Goal: Task Accomplishment & Management: Manage account settings

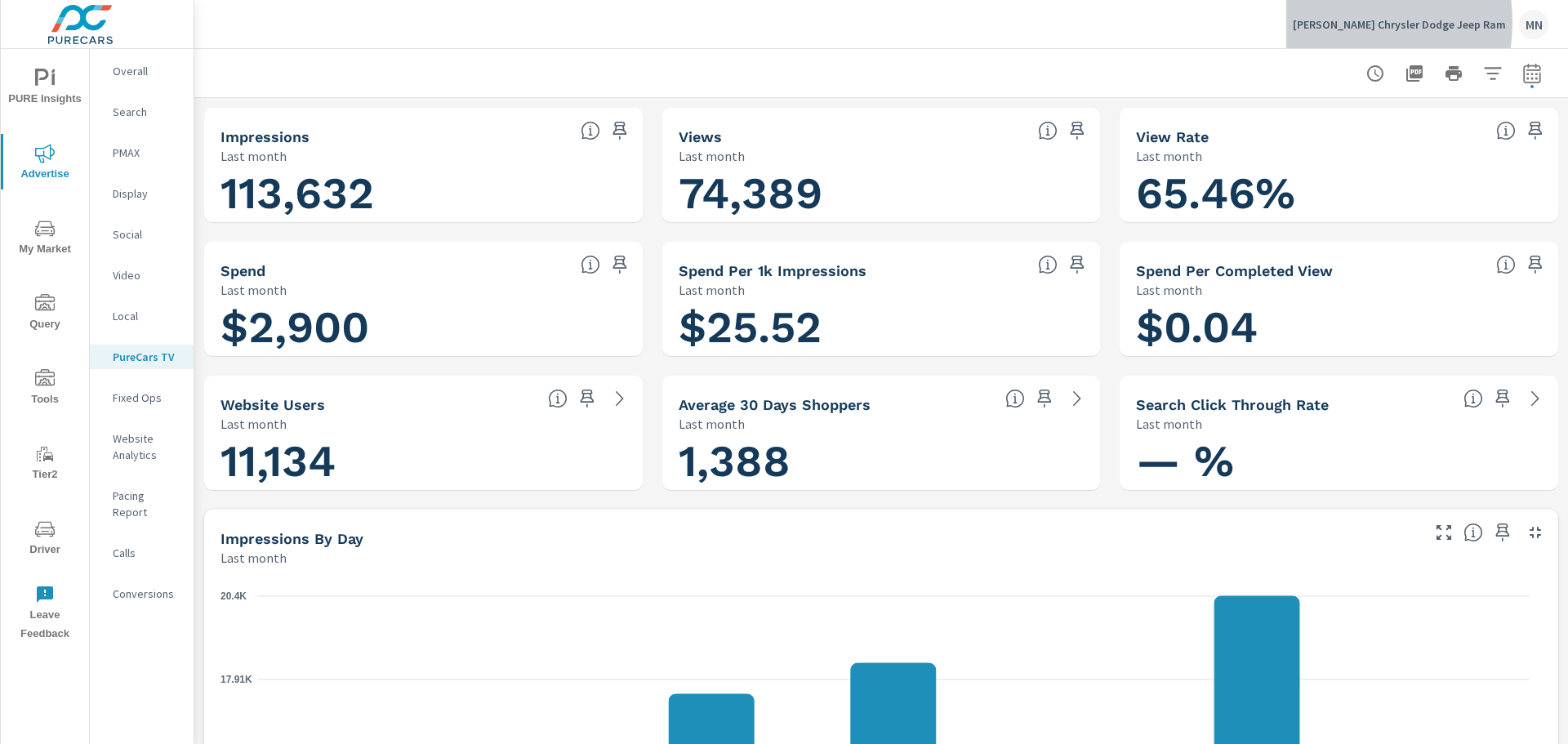
click at [1362, 22] on p "[PERSON_NAME] Chrysler Dodge Jeep Ram" at bounding box center [1399, 24] width 213 height 15
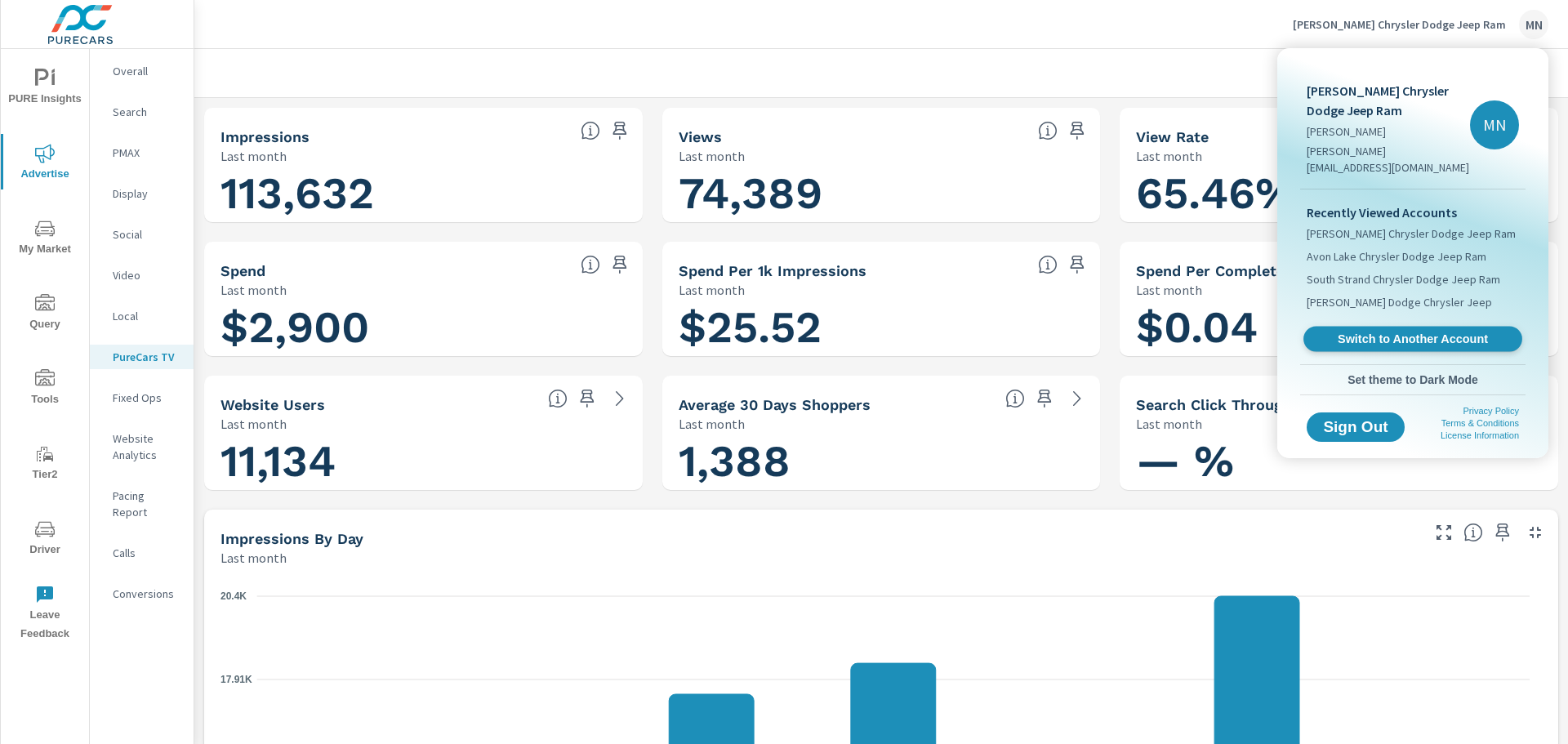
click at [1408, 327] on link "Switch to Another Account" at bounding box center [1413, 339] width 219 height 26
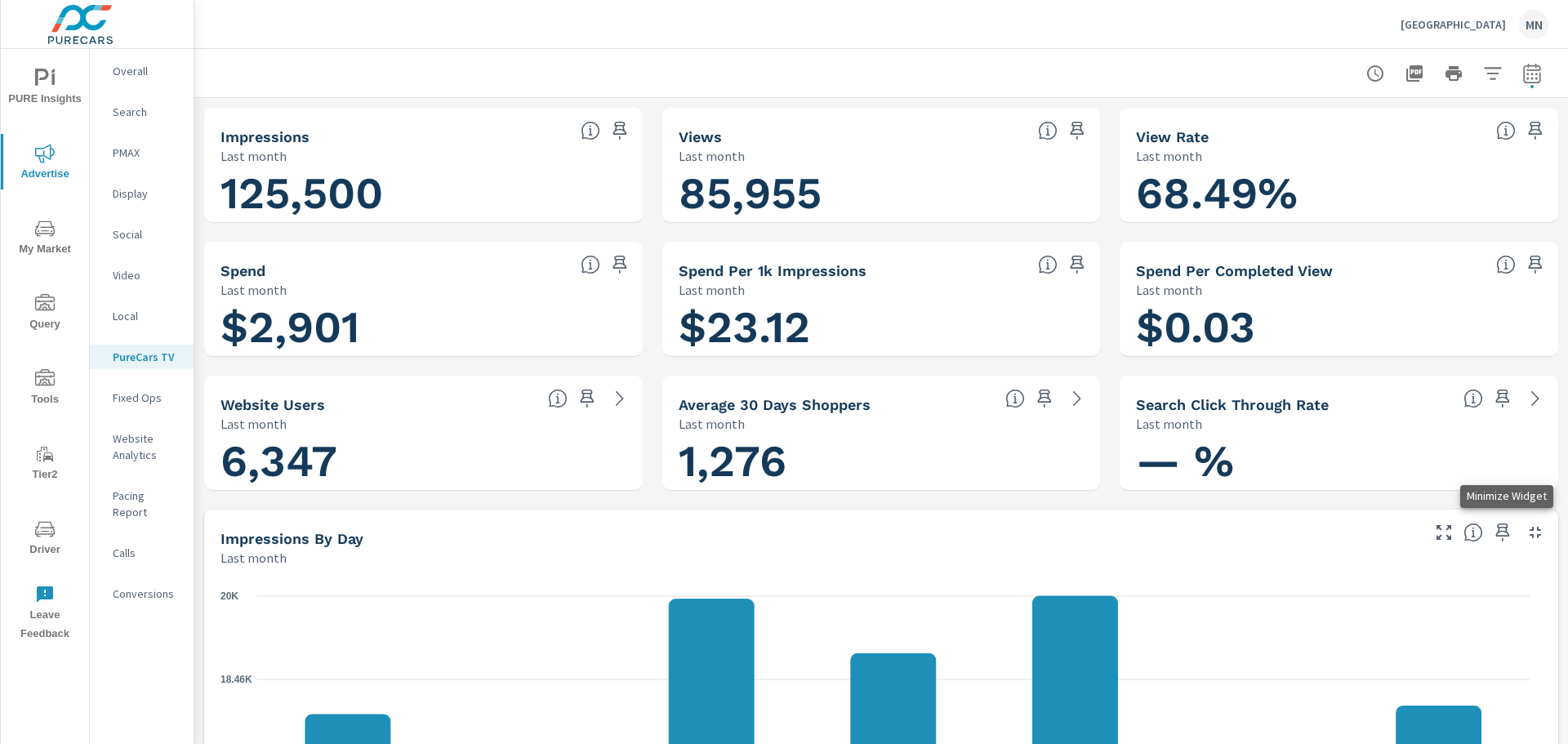
click at [1529, 533] on icon "button" at bounding box center [1535, 532] width 20 height 20
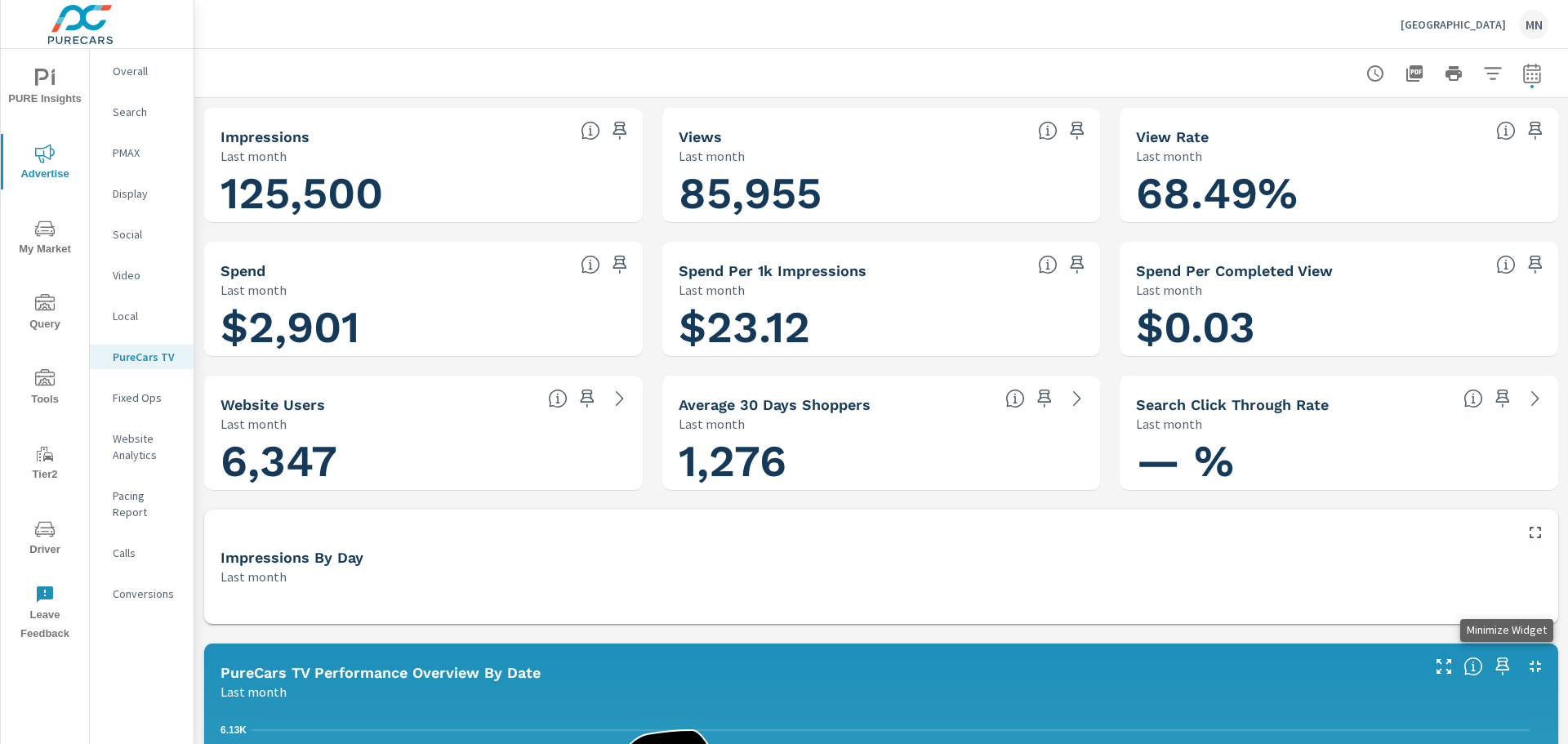
click at [1525, 657] on icon "button" at bounding box center [1535, 666] width 20 height 20
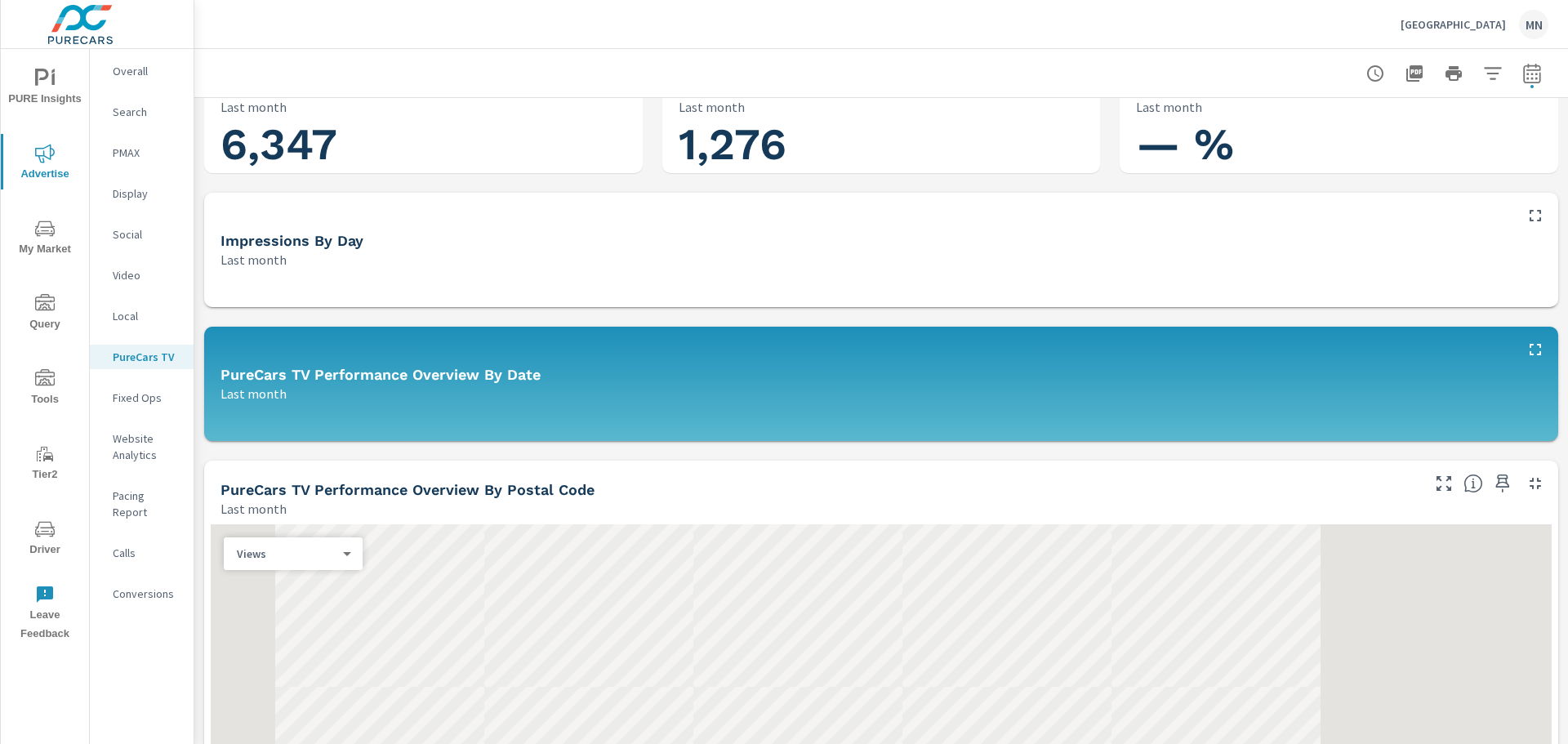
scroll to position [327, 0]
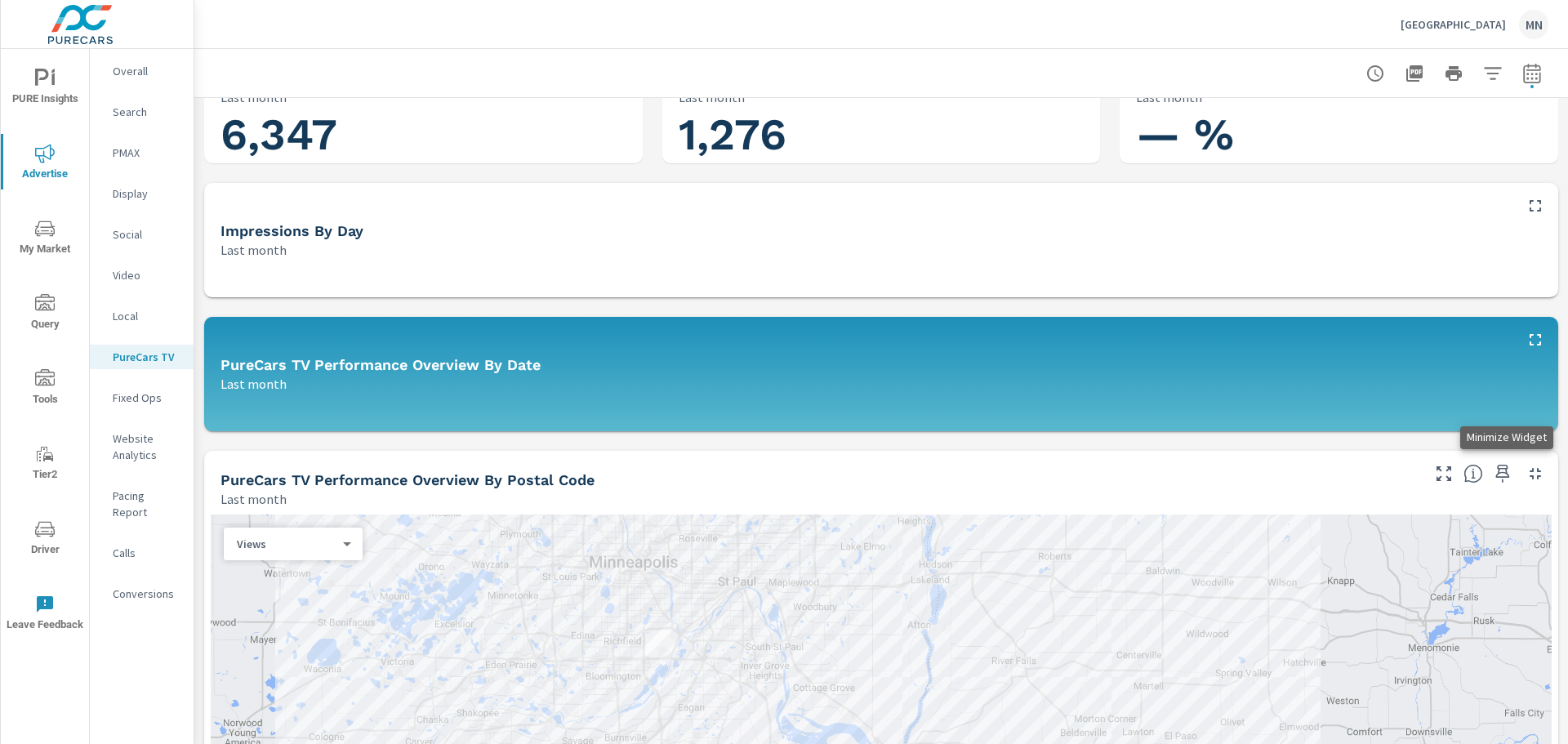
click at [1525, 472] on icon "button" at bounding box center [1535, 473] width 20 height 20
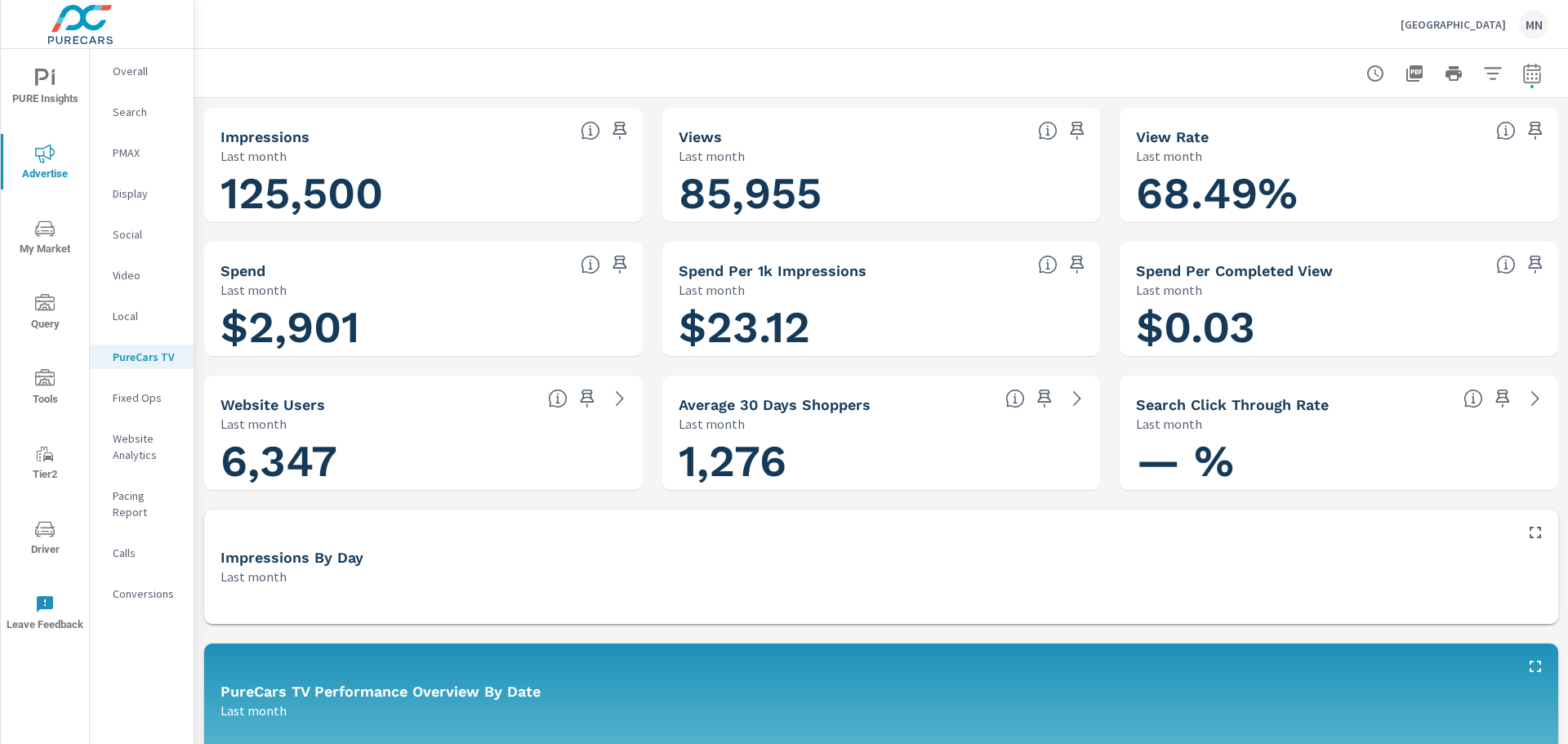
click at [1407, 17] on p "Hastings Chrysler Center" at bounding box center [1453, 24] width 106 height 15
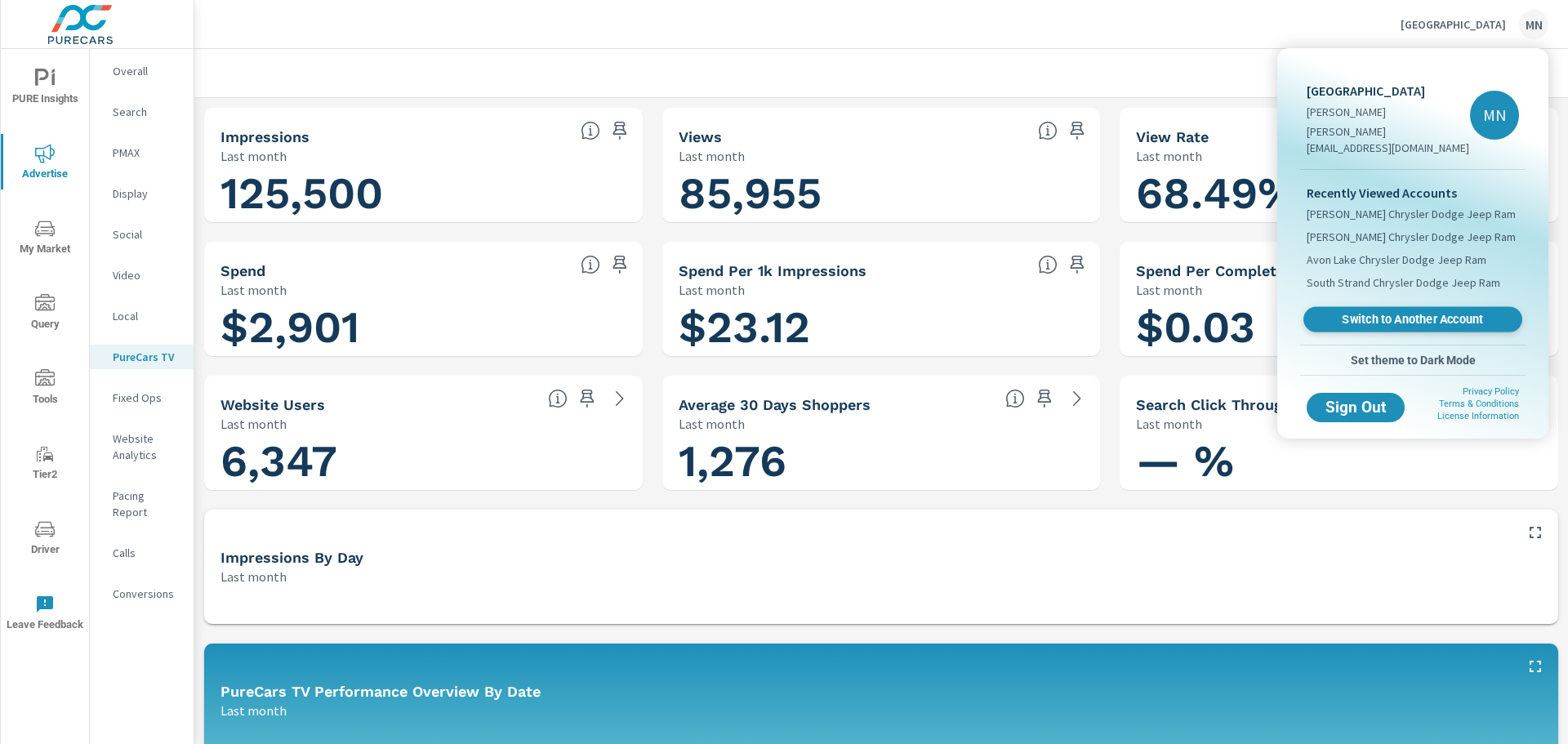
click at [1399, 307] on link "Switch to Another Account" at bounding box center [1413, 320] width 219 height 26
